Goal: Book appointment/travel/reservation

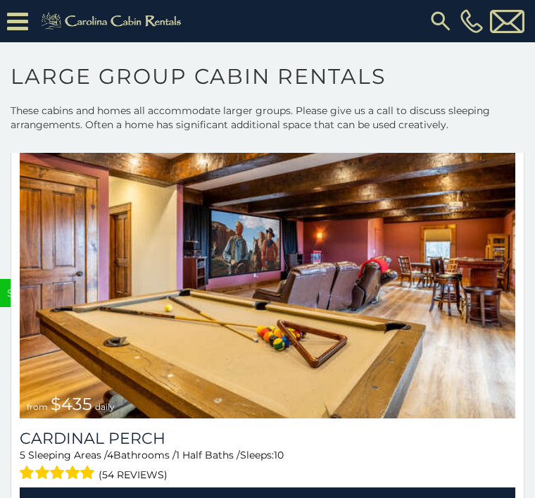
scroll to position [13065, 0]
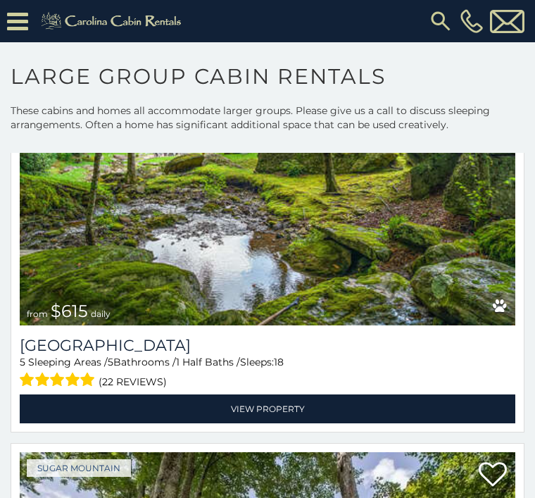
scroll to position [24173, 0]
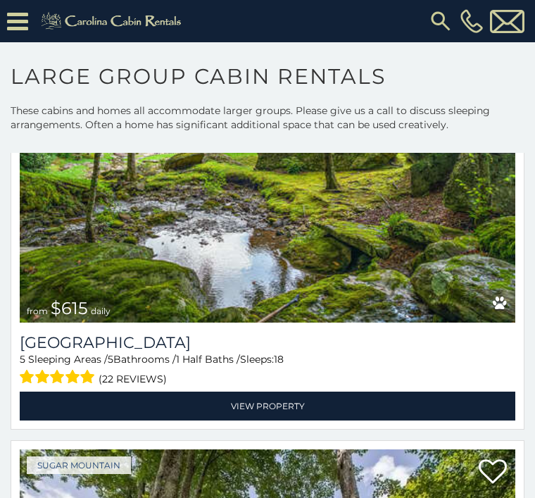
click at [423, 418] on link "View Property" at bounding box center [268, 406] width 496 height 29
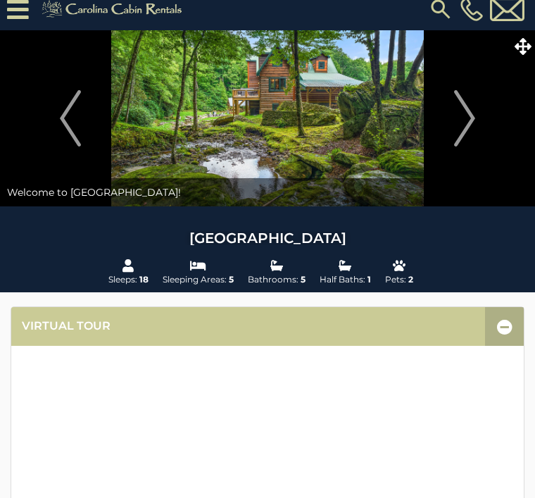
scroll to position [12, 0]
click at [487, 120] on button "Next" at bounding box center [464, 118] width 127 height 176
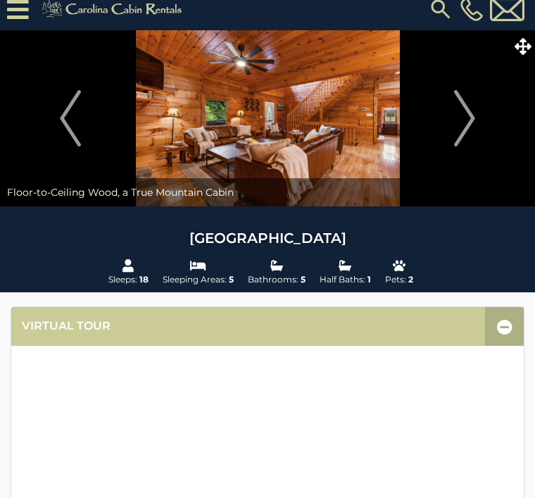
click at [470, 132] on img "Next" at bounding box center [464, 118] width 21 height 56
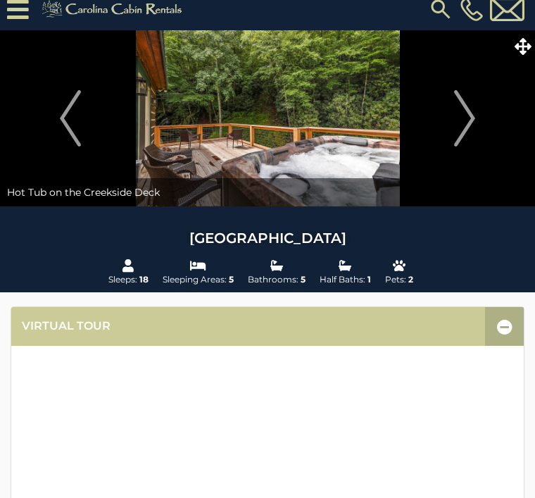
click at [475, 126] on img "Next" at bounding box center [464, 118] width 21 height 56
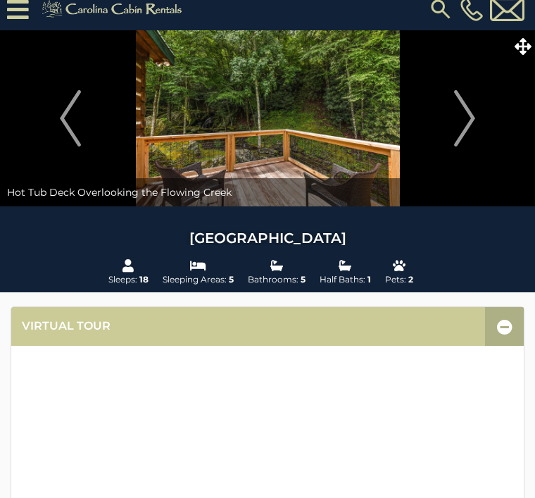
click at [461, 132] on img "Next" at bounding box center [464, 118] width 21 height 56
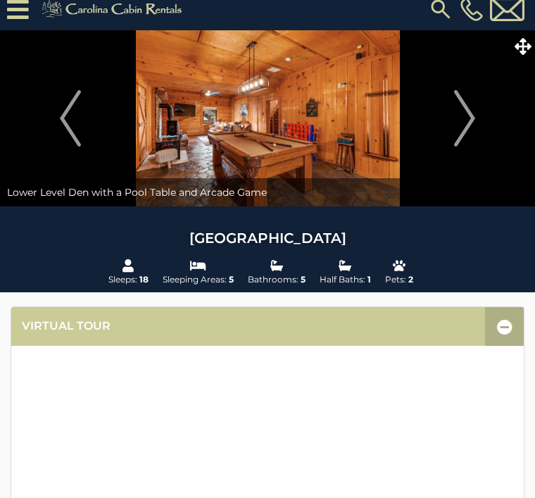
click at [470, 127] on img "Next" at bounding box center [464, 118] width 21 height 56
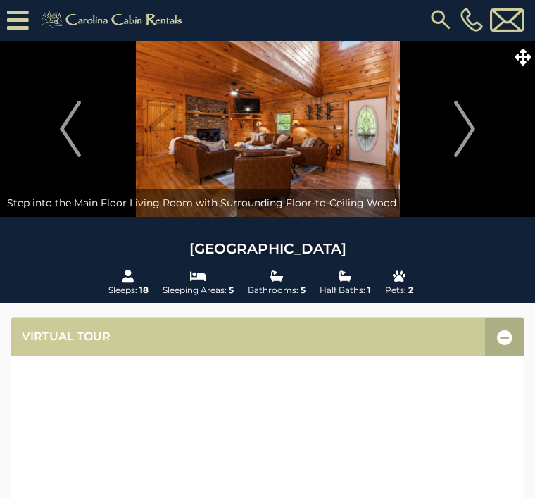
scroll to position [0, 0]
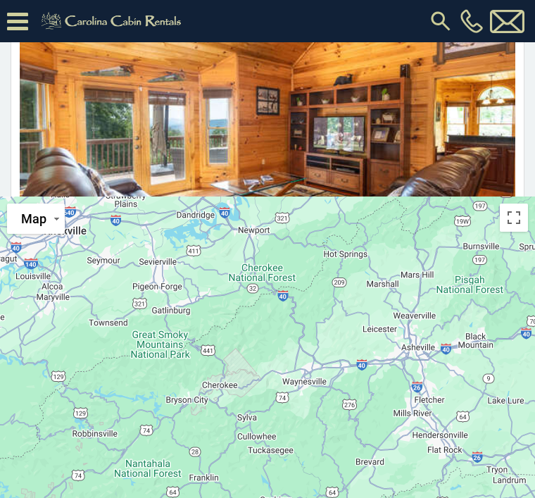
scroll to position [358, 0]
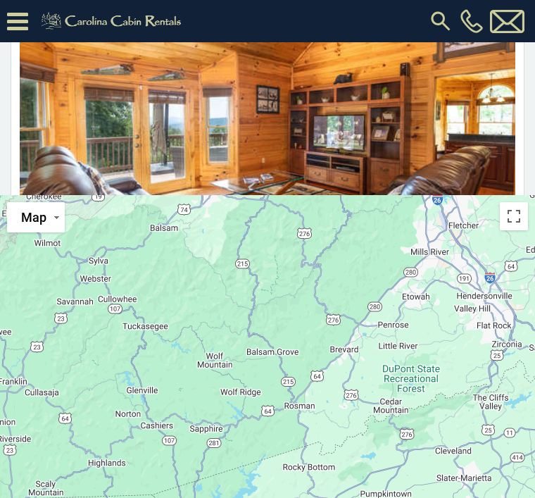
click at [347, 356] on div "$580 $395 $550 $349 $535 $480 $400 $325 $451 $460 $315 $230 $355 $650 $545 $410…" at bounding box center [267, 381] width 535 height 373
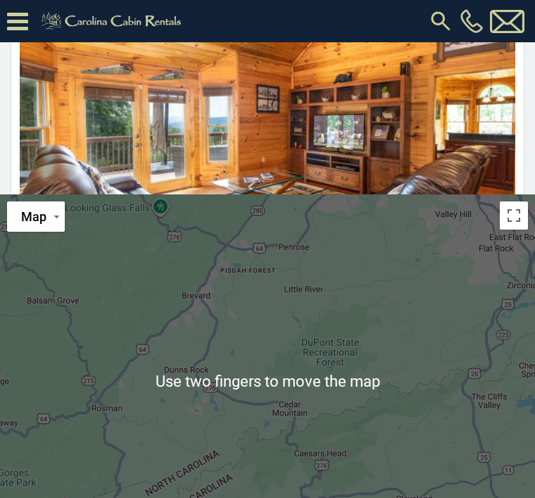
scroll to position [350, 0]
